Goal: Book appointment/travel/reservation

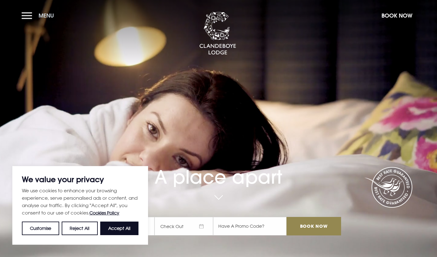
click at [34, 20] on button "Menu" at bounding box center [39, 15] width 35 height 13
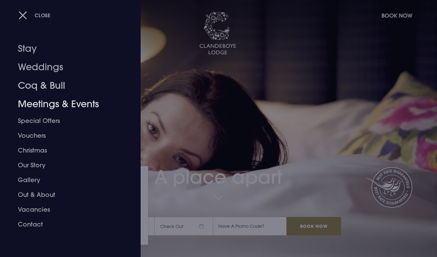
click at [50, 68] on link "Weddings" at bounding box center [66, 67] width 97 height 18
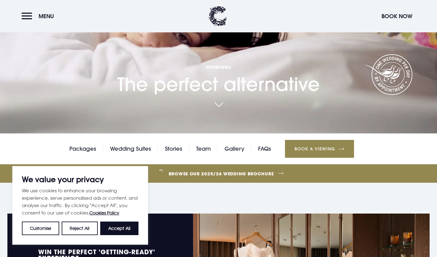
scroll to position [124, 0]
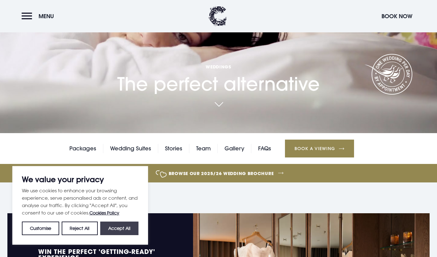
click at [120, 228] on button "Accept All" at bounding box center [119, 229] width 38 height 14
checkbox input "true"
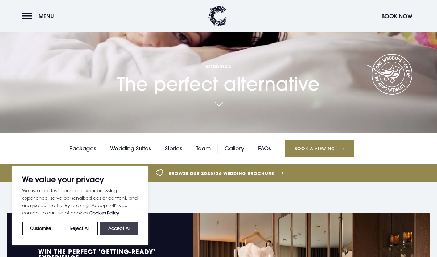
checkbox input "true"
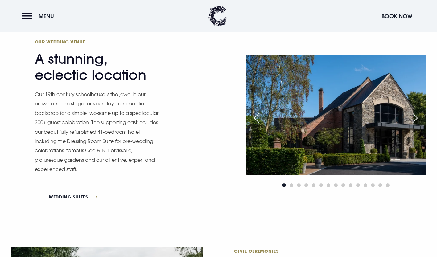
scroll to position [524, 0]
click at [419, 117] on div "Next slide" at bounding box center [414, 118] width 15 height 14
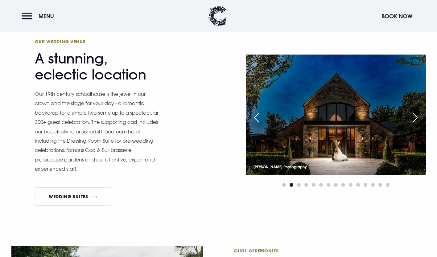
click at [419, 117] on div "Next slide" at bounding box center [414, 118] width 15 height 14
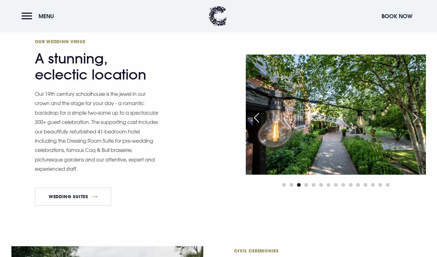
click at [419, 117] on div "Next slide" at bounding box center [414, 118] width 15 height 14
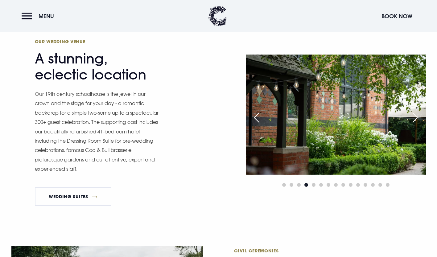
click at [419, 117] on div "Next slide" at bounding box center [414, 118] width 15 height 14
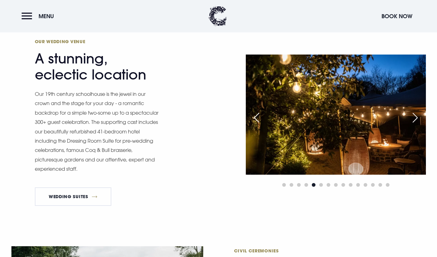
click at [419, 117] on div "Next slide" at bounding box center [414, 118] width 15 height 14
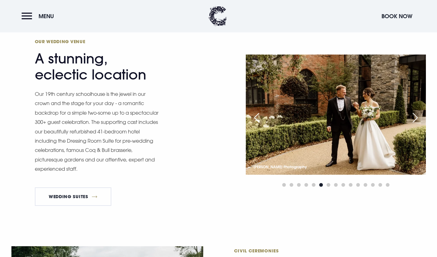
click at [419, 117] on div "Next slide" at bounding box center [414, 118] width 15 height 14
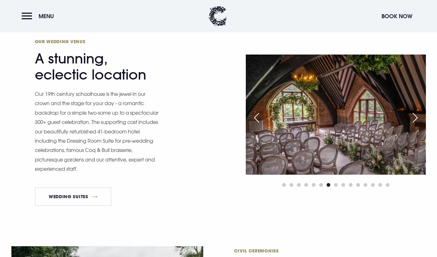
click at [419, 117] on div "Next slide" at bounding box center [414, 118] width 15 height 14
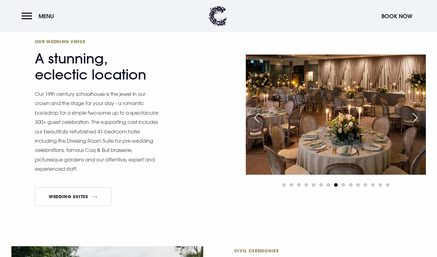
click at [419, 117] on div "Next slide" at bounding box center [414, 118] width 15 height 14
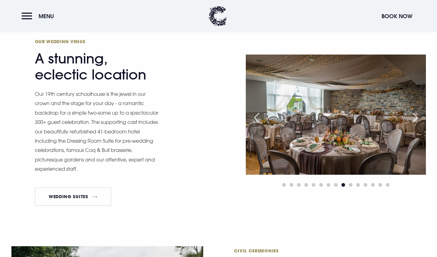
click at [419, 117] on div "Next slide" at bounding box center [414, 118] width 15 height 14
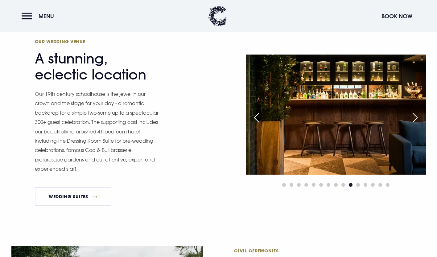
click at [419, 117] on div "Next slide" at bounding box center [414, 118] width 15 height 14
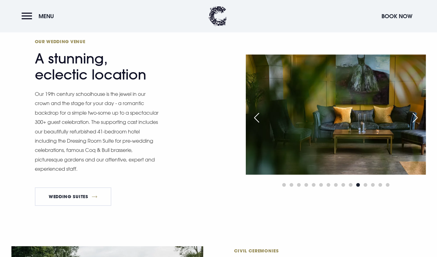
click at [419, 117] on div "Next slide" at bounding box center [414, 118] width 15 height 14
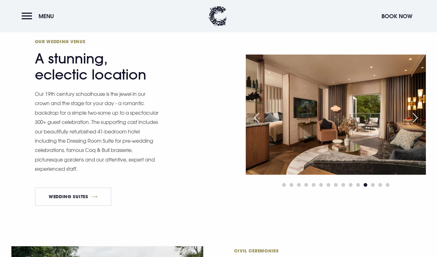
click at [419, 117] on div "Next slide" at bounding box center [414, 118] width 15 height 14
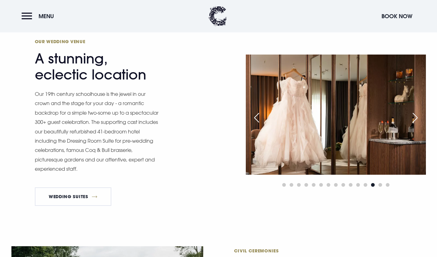
click at [419, 117] on div "Next slide" at bounding box center [414, 118] width 15 height 14
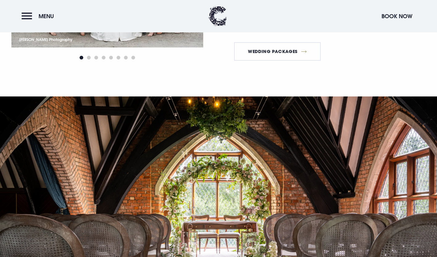
scroll to position [849, 0]
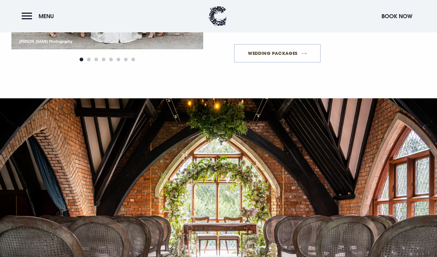
click at [284, 52] on link "Wedding Packages" at bounding box center [277, 53] width 87 height 18
